Goal: Task Accomplishment & Management: Manage account settings

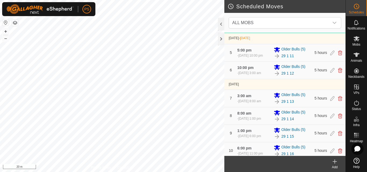
scroll to position [132, 0]
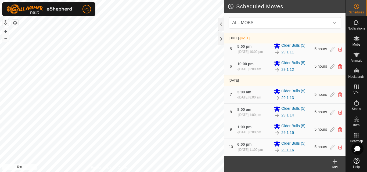
click at [288, 150] on link "29 1 16" at bounding box center [288, 151] width 13 height 6
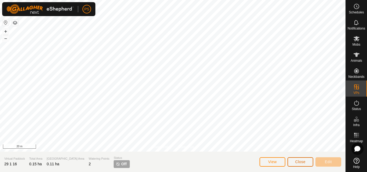
click at [299, 162] on span "Close" at bounding box center [301, 162] width 10 height 4
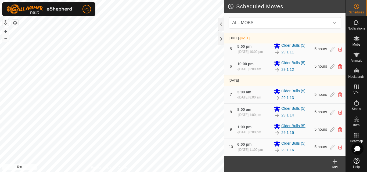
scroll to position [132, 0]
click at [331, 147] on icon at bounding box center [333, 147] width 4 height 5
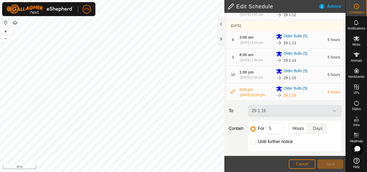
scroll to position [222, 0]
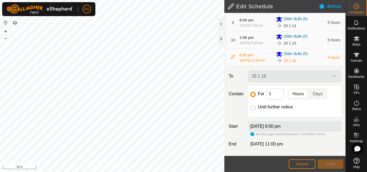
click at [252, 108] on input "Until further notice" at bounding box center [253, 107] width 5 height 5
radio input "true"
click at [331, 164] on span "Save" at bounding box center [330, 164] width 9 height 4
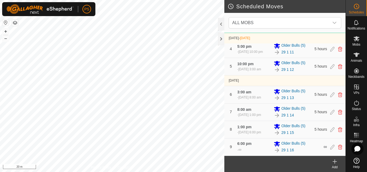
scroll to position [110, 0]
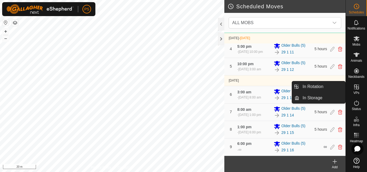
click at [356, 88] on icon at bounding box center [357, 87] width 6 height 6
click at [321, 86] on link "In Rotation" at bounding box center [323, 86] width 46 height 11
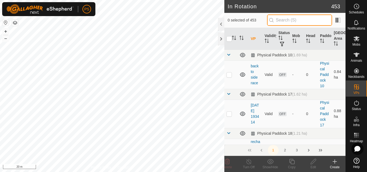
click at [304, 21] on input "text" at bounding box center [299, 20] width 65 height 11
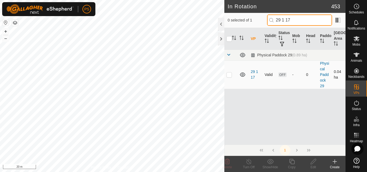
type input "29 1 17"
click at [230, 76] on p-checkbox at bounding box center [229, 75] width 5 height 4
checkbox input "true"
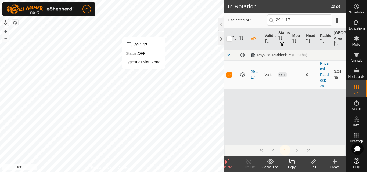
click at [312, 163] on icon at bounding box center [313, 161] width 5 height 5
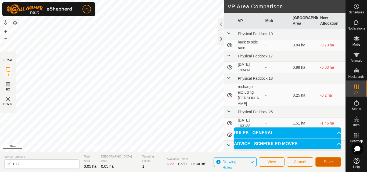
click at [332, 162] on span "Save" at bounding box center [328, 162] width 9 height 4
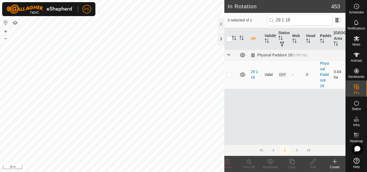
type input "29 1 18"
click at [229, 76] on p-checkbox at bounding box center [229, 75] width 5 height 4
checkbox input "true"
click at [314, 161] on icon at bounding box center [313, 161] width 5 height 5
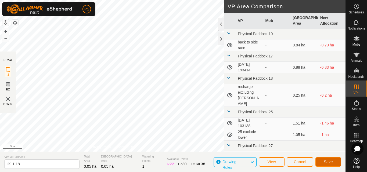
click at [330, 162] on span "Save" at bounding box center [328, 162] width 9 height 4
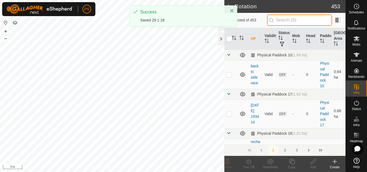
click at [291, 20] on input "text" at bounding box center [299, 20] width 65 height 11
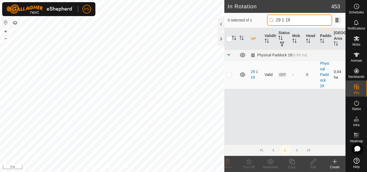
type input "29 1 19"
click at [230, 76] on p-checkbox at bounding box center [229, 75] width 5 height 4
checkbox input "true"
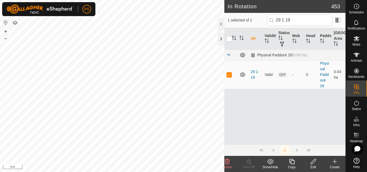
click at [314, 161] on icon at bounding box center [313, 162] width 7 height 6
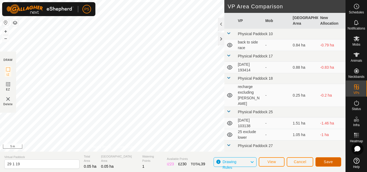
click at [328, 161] on span "Save" at bounding box center [328, 162] width 9 height 4
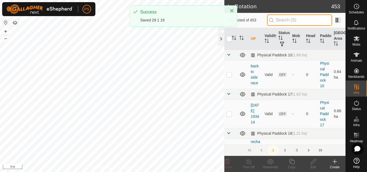
click at [294, 20] on input "text" at bounding box center [299, 20] width 65 height 11
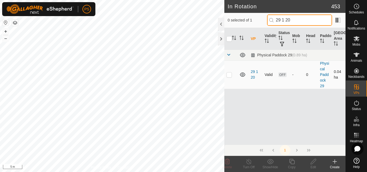
type input "29 1 20"
click at [230, 74] on p-checkbox at bounding box center [229, 75] width 5 height 4
checkbox input "true"
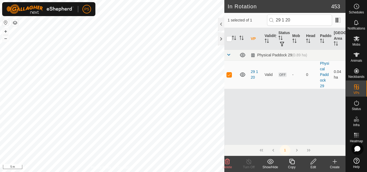
click at [314, 163] on icon at bounding box center [313, 161] width 5 height 5
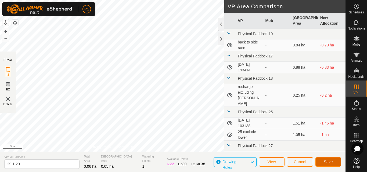
click at [331, 162] on span "Save" at bounding box center [328, 162] width 9 height 4
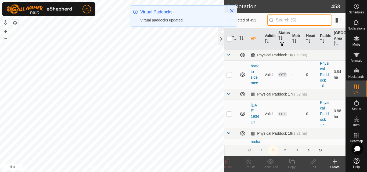
click at [293, 20] on input "text" at bounding box center [299, 20] width 65 height 11
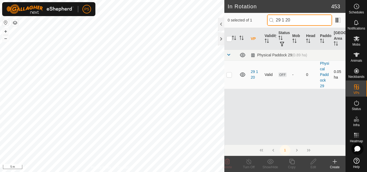
type input "29 1 20"
click at [228, 75] on p-checkbox at bounding box center [229, 75] width 5 height 4
click at [303, 20] on input "29 1 20" at bounding box center [299, 20] width 65 height 11
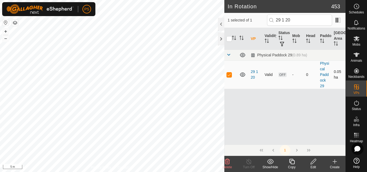
click at [228, 76] on p-checkbox at bounding box center [229, 75] width 5 height 4
checkbox input "false"
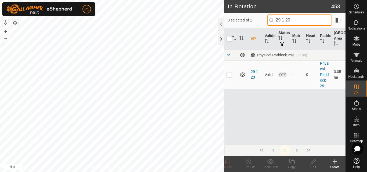
click at [300, 23] on input "29 1 20" at bounding box center [299, 20] width 65 height 11
type input "29 1 21"
click at [229, 74] on p-checkbox at bounding box center [229, 75] width 5 height 4
checkbox input "true"
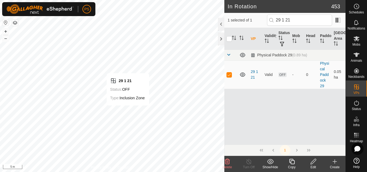
click at [312, 161] on icon at bounding box center [313, 162] width 7 height 6
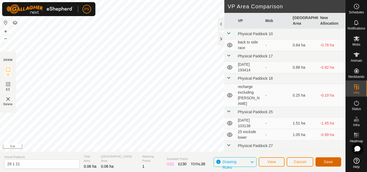
click at [329, 163] on span "Save" at bounding box center [328, 162] width 9 height 4
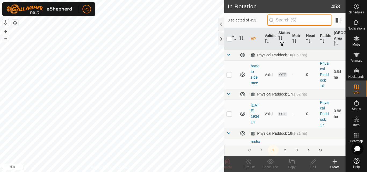
click at [293, 18] on input "text" at bounding box center [299, 20] width 65 height 11
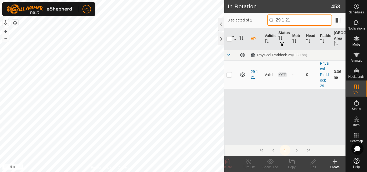
type input "29 1 21"
click at [229, 76] on p-checkbox at bounding box center [229, 75] width 5 height 4
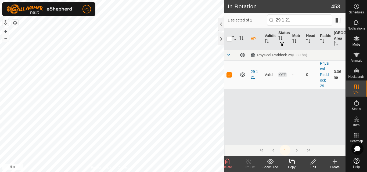
click at [230, 75] on p-checkbox at bounding box center [229, 75] width 5 height 4
checkbox input "false"
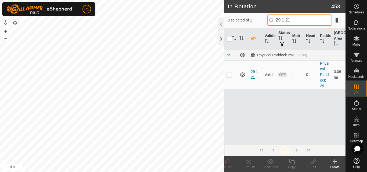
click at [302, 20] on input "29 1 21" at bounding box center [299, 20] width 65 height 11
type input "29 1 22"
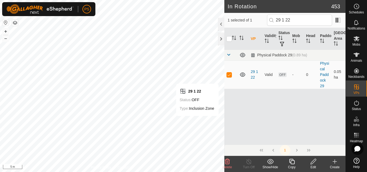
click at [314, 161] on icon at bounding box center [313, 162] width 7 height 6
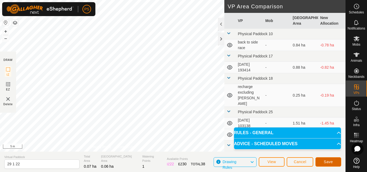
click at [329, 161] on span "Save" at bounding box center [328, 162] width 9 height 4
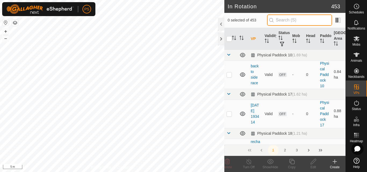
click at [291, 20] on input "text" at bounding box center [299, 20] width 65 height 11
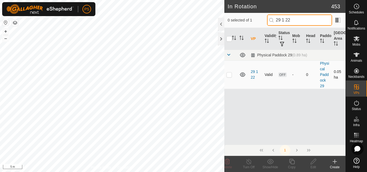
type input "29 1 22"
click at [230, 76] on p-checkbox at bounding box center [229, 75] width 5 height 4
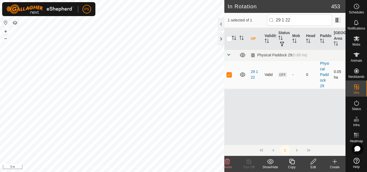
click at [230, 75] on p-checkbox at bounding box center [229, 75] width 5 height 4
checkbox input "false"
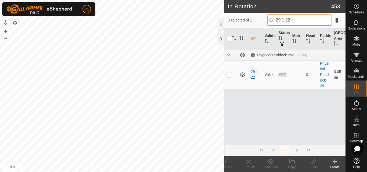
click at [311, 20] on input "29 1 22" at bounding box center [299, 20] width 65 height 11
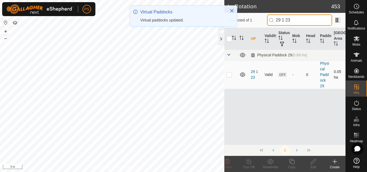
type input "29 1 23"
click at [228, 77] on td at bounding box center [231, 75] width 13 height 29
checkbox input "true"
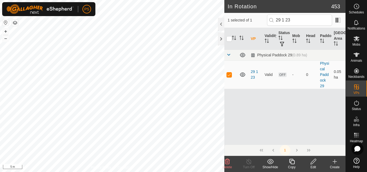
click at [314, 163] on icon at bounding box center [313, 162] width 7 height 6
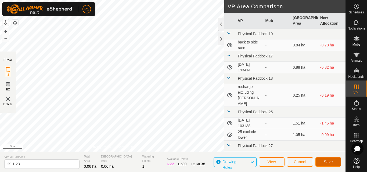
click at [331, 163] on span "Save" at bounding box center [328, 162] width 9 height 4
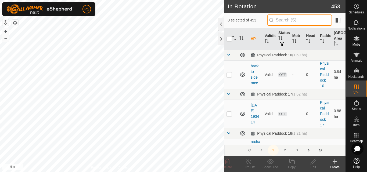
click at [290, 19] on input "text" at bounding box center [299, 20] width 65 height 11
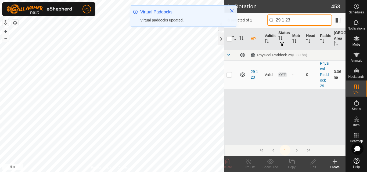
type input "29 1 23"
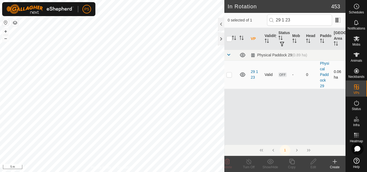
click at [229, 76] on p-checkbox at bounding box center [229, 75] width 5 height 4
checkbox input "false"
click at [300, 18] on input "29 1 23" at bounding box center [299, 20] width 65 height 11
type input "29 1 24"
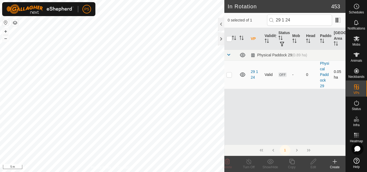
click at [229, 75] on p-checkbox at bounding box center [229, 75] width 5 height 4
checkbox input "true"
click at [314, 162] on icon at bounding box center [313, 161] width 5 height 5
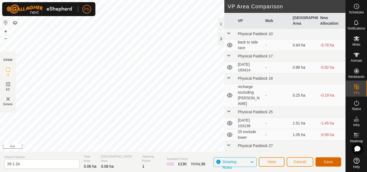
click at [329, 163] on span "Save" at bounding box center [328, 162] width 9 height 4
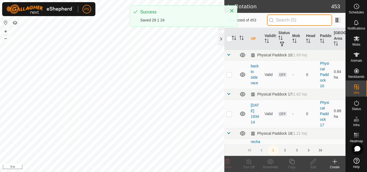
click at [290, 20] on input "text" at bounding box center [299, 20] width 65 height 11
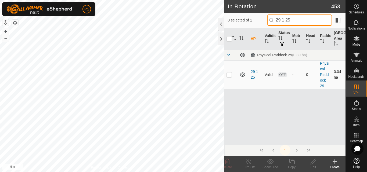
type input "29 1 25"
click at [229, 74] on p-checkbox at bounding box center [229, 75] width 5 height 4
checkbox input "true"
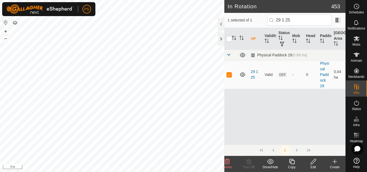
click at [314, 162] on icon at bounding box center [313, 161] width 5 height 5
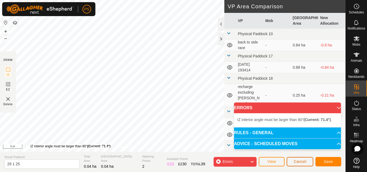
click at [305, 164] on span "Cancel" at bounding box center [300, 162] width 13 height 4
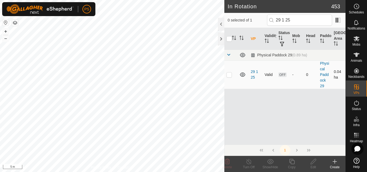
type input "29 1 25"
click at [229, 75] on p-checkbox at bounding box center [229, 75] width 5 height 4
checkbox input "true"
click at [313, 163] on icon at bounding box center [313, 162] width 7 height 6
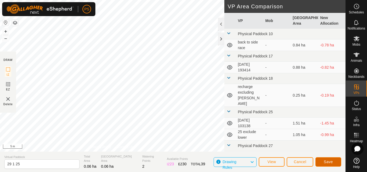
click at [331, 161] on span "Save" at bounding box center [328, 162] width 9 height 4
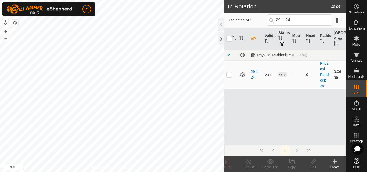
type input "29 1 24"
click at [229, 75] on p-checkbox at bounding box center [229, 75] width 5 height 4
checkbox input "true"
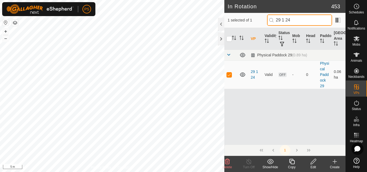
click at [301, 22] on input "29 1 24" at bounding box center [299, 20] width 65 height 11
click at [228, 74] on p-checkbox at bounding box center [229, 75] width 5 height 4
click at [301, 16] on input "29 1 24" at bounding box center [299, 20] width 65 height 11
type input "29 1 25"
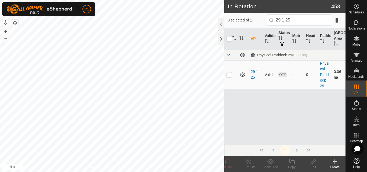
click at [230, 74] on p-checkbox at bounding box center [229, 75] width 5 height 4
click at [230, 75] on p-checkbox at bounding box center [229, 75] width 5 height 4
checkbox input "false"
click at [304, 21] on input "29 1 25" at bounding box center [299, 20] width 65 height 11
type input "29 1 26"
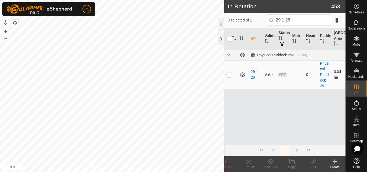
click at [229, 75] on p-checkbox at bounding box center [229, 75] width 5 height 4
click at [231, 75] on p-checkbox at bounding box center [229, 75] width 5 height 4
checkbox input "false"
click at [304, 21] on input "29 1 26" at bounding box center [299, 20] width 65 height 11
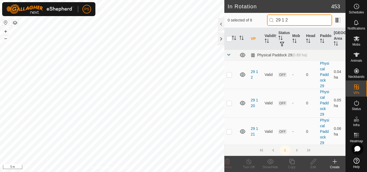
type input "29 1 26"
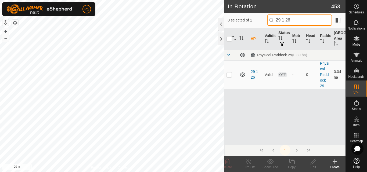
click at [301, 20] on input "29 1 26" at bounding box center [299, 20] width 65 height 11
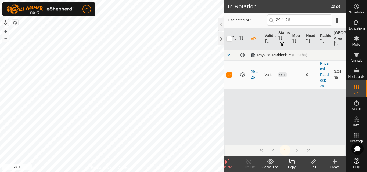
checkbox input "false"
click at [357, 8] on icon at bounding box center [357, 6] width 6 height 6
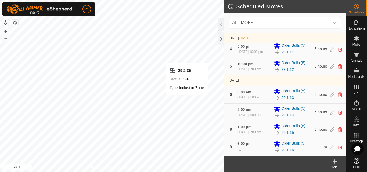
scroll to position [110, 0]
click at [331, 148] on icon at bounding box center [333, 147] width 4 height 5
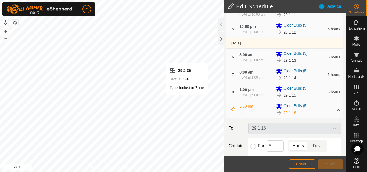
scroll to position [200, 0]
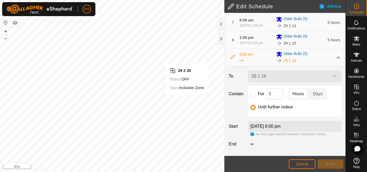
drag, startPoint x: 250, startPoint y: 95, endPoint x: 260, endPoint y: 100, distance: 11.4
click at [251, 95] on input "For" at bounding box center [253, 94] width 5 height 5
radio input "true"
click at [335, 164] on span "Save" at bounding box center [330, 164] width 9 height 4
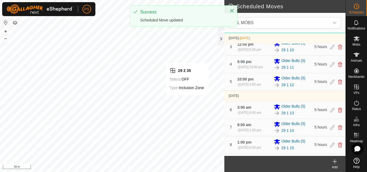
scroll to position [112, 0]
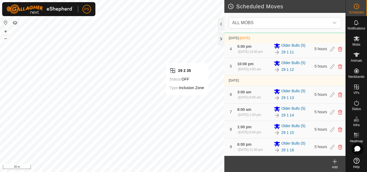
click at [335, 162] on icon at bounding box center [335, 162] width 0 height 4
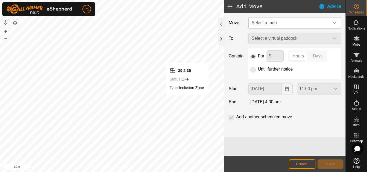
click at [334, 22] on icon "dropdown trigger" at bounding box center [335, 23] width 4 height 4
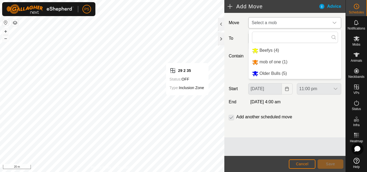
click at [275, 73] on li "Older Bulls (5)" at bounding box center [295, 73] width 93 height 11
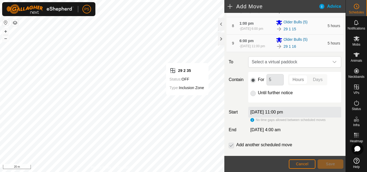
scroll to position [226, 0]
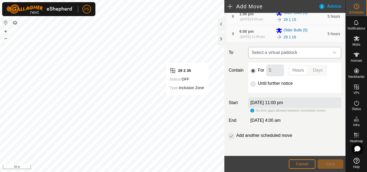
click at [333, 52] on icon "dropdown trigger" at bounding box center [335, 53] width 4 height 4
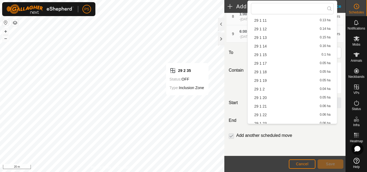
scroll to position [108, 0]
click at [267, 45] on li "29 1 17 0.05 ha" at bounding box center [292, 46] width 83 height 8
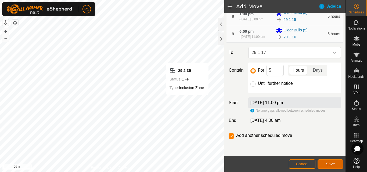
click at [332, 164] on span "Save" at bounding box center [330, 164] width 9 height 4
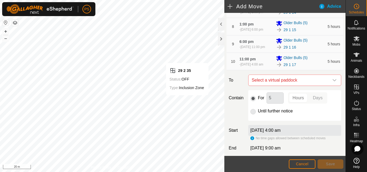
scroll to position [192, 0]
click at [333, 83] on icon "dropdown trigger" at bounding box center [335, 81] width 4 height 4
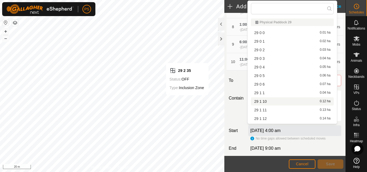
scroll to position [54, 0]
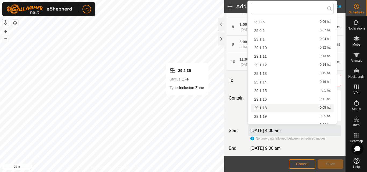
click at [271, 109] on li "29 1 18 0.05 ha" at bounding box center [292, 108] width 83 height 8
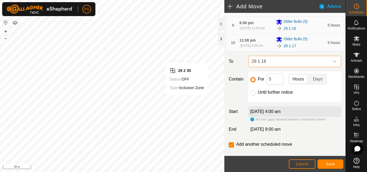
scroll to position [246, 0]
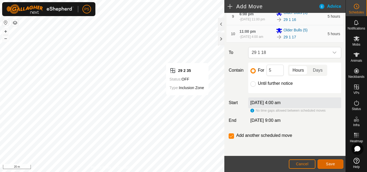
click at [330, 164] on span "Save" at bounding box center [330, 164] width 9 height 4
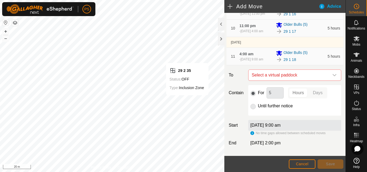
scroll to position [222, 0]
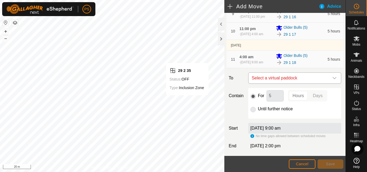
click at [333, 80] on icon "dropdown trigger" at bounding box center [335, 78] width 4 height 4
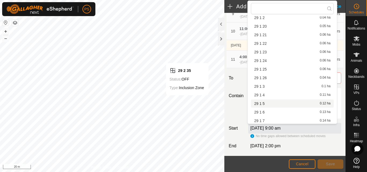
scroll to position [134, 0]
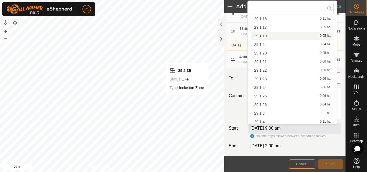
click at [265, 35] on span "29 1 19" at bounding box center [260, 36] width 13 height 4
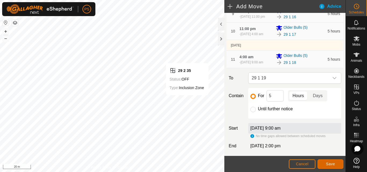
click at [333, 164] on span "Save" at bounding box center [330, 164] width 9 height 4
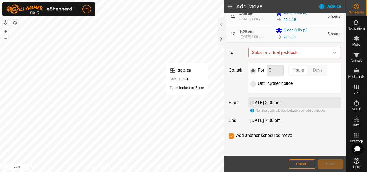
scroll to position [269, 0]
click at [333, 54] on icon "dropdown trigger" at bounding box center [335, 53] width 4 height 2
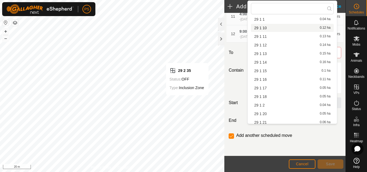
scroll to position [81, 0]
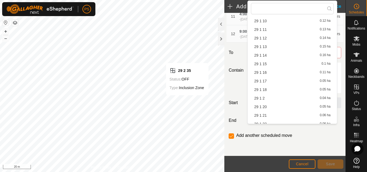
click at [268, 107] on li "29 1 20 0.05 ha" at bounding box center [292, 107] width 83 height 8
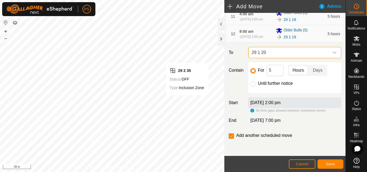
scroll to position [296, 0]
click at [331, 164] on span "Save" at bounding box center [330, 164] width 9 height 4
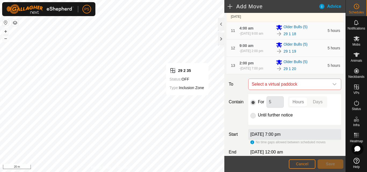
scroll to position [269, 0]
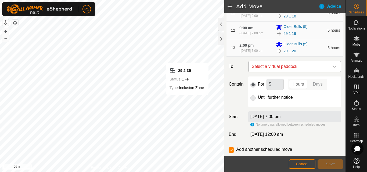
click at [333, 68] on icon "dropdown trigger" at bounding box center [335, 67] width 4 height 2
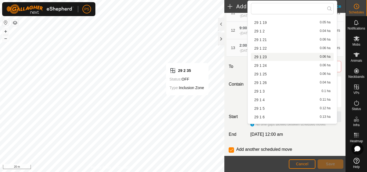
scroll to position [143, 0]
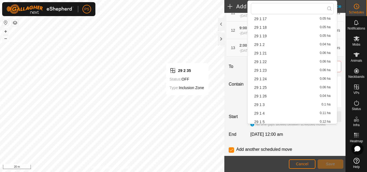
click at [267, 53] on li "29 1 21 0.06 ha" at bounding box center [292, 53] width 83 height 8
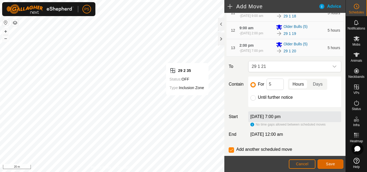
click at [329, 165] on span "Save" at bounding box center [330, 164] width 9 height 4
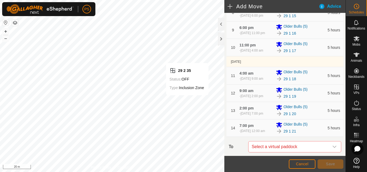
scroll to position [269, 0]
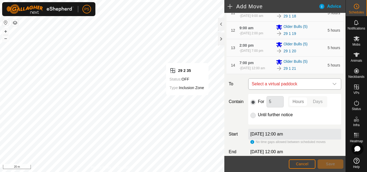
click at [333, 86] on icon "dropdown trigger" at bounding box center [335, 84] width 4 height 4
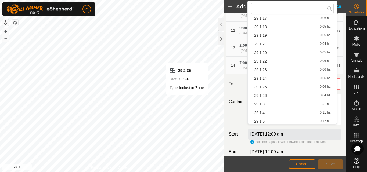
scroll to position [161, 0]
click at [267, 43] on li "29 1 22 0.06 ha" at bounding box center [292, 44] width 83 height 8
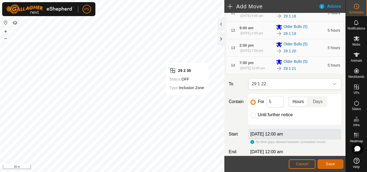
click at [332, 165] on span "Save" at bounding box center [330, 164] width 9 height 4
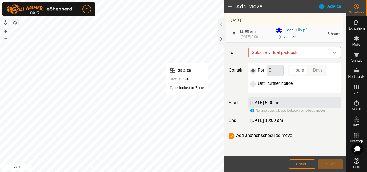
scroll to position [350, 0]
click at [333, 54] on icon "dropdown trigger" at bounding box center [335, 53] width 4 height 2
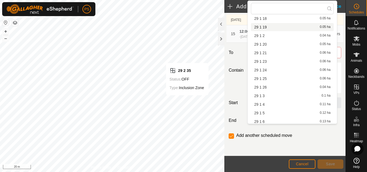
scroll to position [161, 0]
click at [269, 52] on li "29 1 23 0.06 ha" at bounding box center [292, 52] width 83 height 8
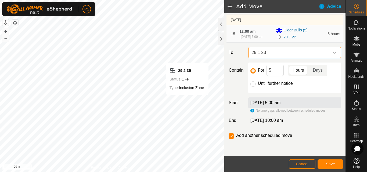
scroll to position [367, 0]
click at [329, 165] on span "Save" at bounding box center [330, 164] width 9 height 4
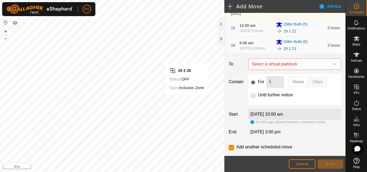
scroll to position [333, 0]
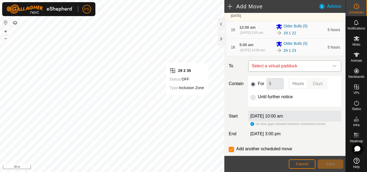
click at [333, 68] on icon "dropdown trigger" at bounding box center [335, 66] width 4 height 4
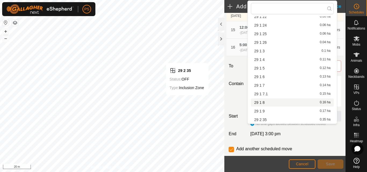
scroll to position [143, 0]
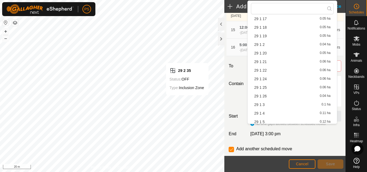
click at [270, 78] on li "29 1 24 0.06 ha" at bounding box center [292, 79] width 83 height 8
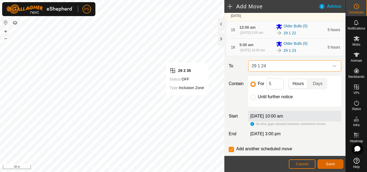
click at [332, 163] on span "Save" at bounding box center [330, 164] width 9 height 4
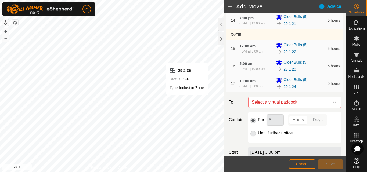
scroll to position [323, 0]
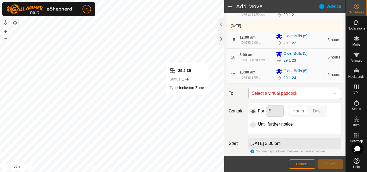
click at [333, 95] on icon "dropdown trigger" at bounding box center [335, 94] width 4 height 2
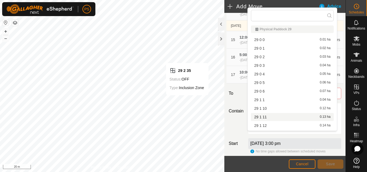
scroll to position [134, 0]
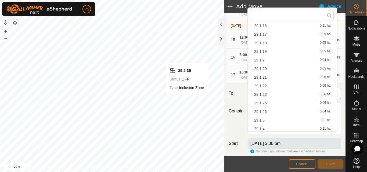
click at [266, 104] on span "29 1 25" at bounding box center [260, 103] width 13 height 4
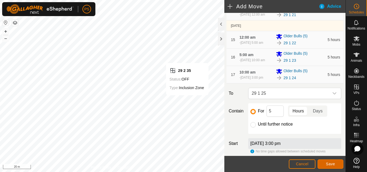
click at [333, 163] on span "Save" at bounding box center [330, 164] width 9 height 4
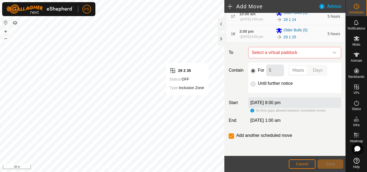
scroll to position [403, 0]
click at [333, 55] on icon "dropdown trigger" at bounding box center [335, 53] width 4 height 4
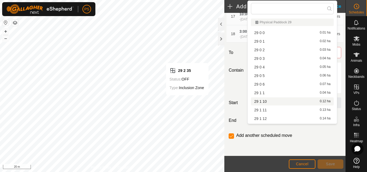
scroll to position [134, 0]
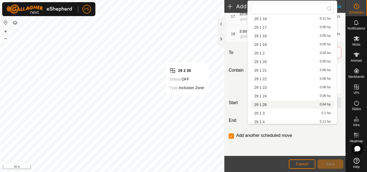
click at [266, 104] on li "29 1 26 0.04 ha" at bounding box center [292, 105] width 83 height 8
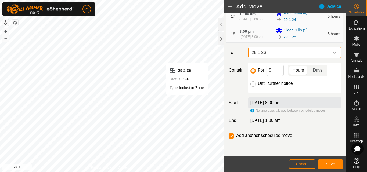
click at [252, 87] on input "Until further notice" at bounding box center [253, 83] width 5 height 5
radio input "true"
checkbox input "false"
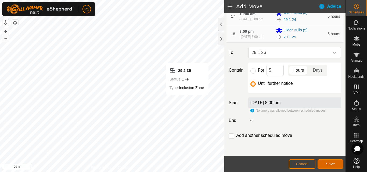
click at [327, 162] on span "Save" at bounding box center [330, 164] width 9 height 4
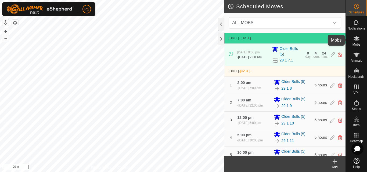
click at [357, 39] on icon at bounding box center [357, 38] width 6 height 5
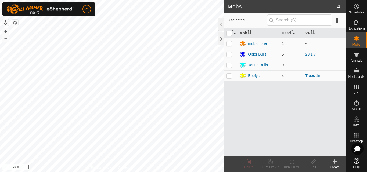
click at [255, 54] on div "Older Bulls" at bounding box center [257, 55] width 18 height 6
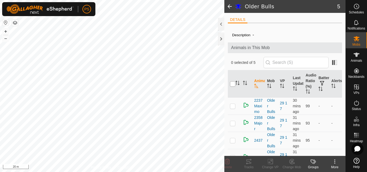
click at [232, 83] on input "checkbox" at bounding box center [232, 83] width 5 height 5
checkbox input "true"
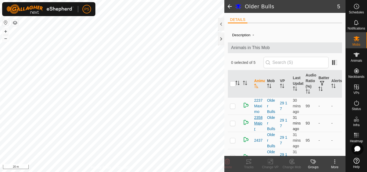
checkbox input "true"
click at [249, 162] on icon at bounding box center [249, 162] width 5 height 4
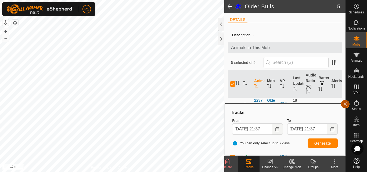
click at [346, 105] on button "button" at bounding box center [345, 104] width 9 height 9
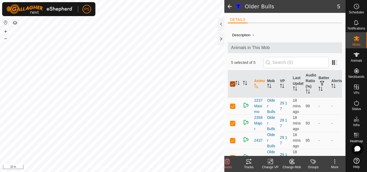
click at [234, 84] on input "checkbox" at bounding box center [232, 83] width 5 height 5
checkbox input "false"
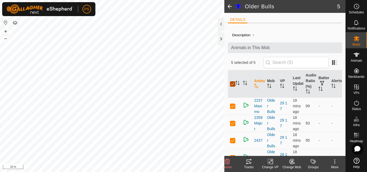
checkbox input "false"
click at [220, 38] on div at bounding box center [221, 39] width 6 height 13
